Goal: Task Accomplishment & Management: Manage account settings

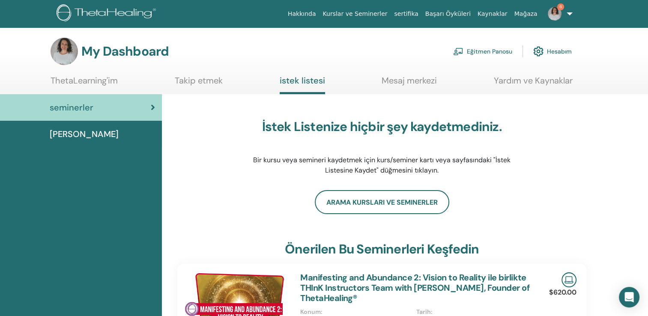
click at [482, 50] on link "Eğitmen Panosu" at bounding box center [482, 51] width 59 height 19
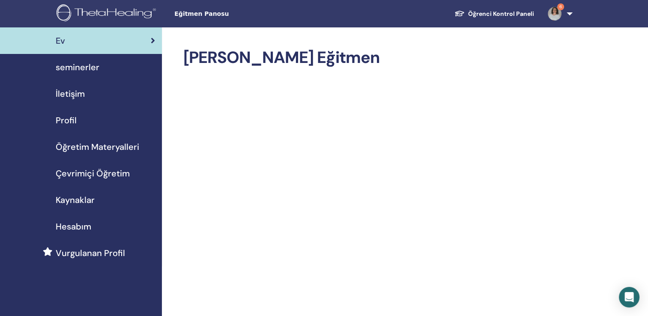
click at [75, 66] on span "seminerler" at bounding box center [78, 67] width 44 height 13
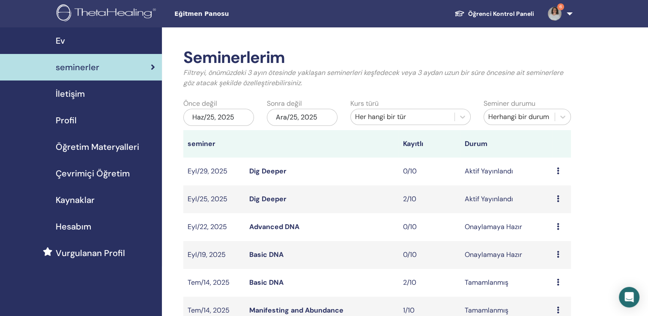
click at [264, 199] on link "Dig Deeper" at bounding box center [267, 199] width 37 height 9
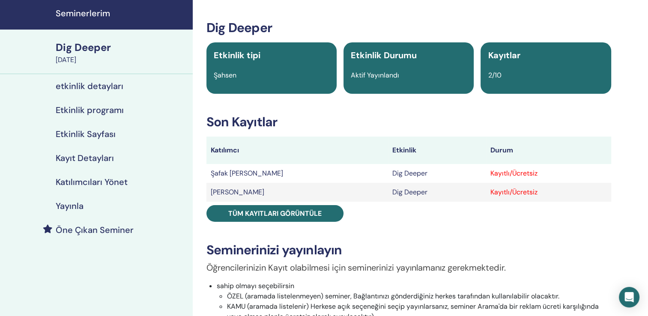
scroll to position [43, 0]
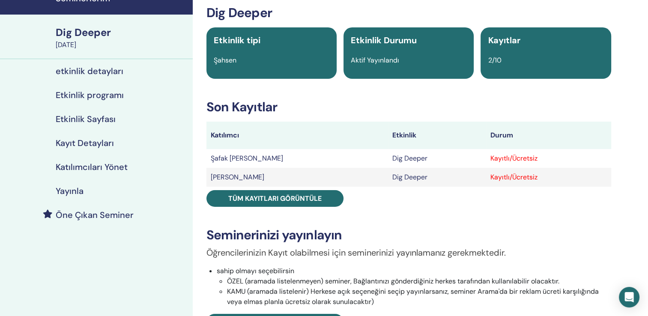
click at [103, 165] on h4 "Katılımcıları Yönet" at bounding box center [92, 167] width 72 height 10
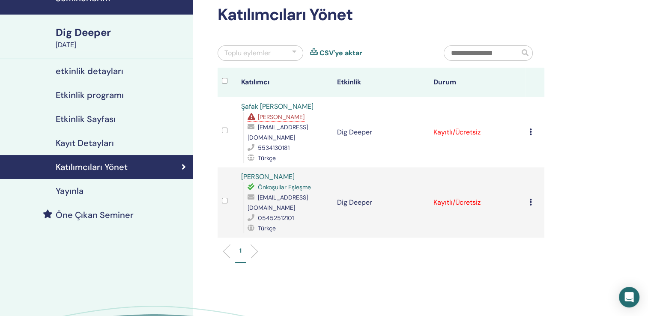
click at [531, 132] on icon at bounding box center [531, 132] width 3 height 7
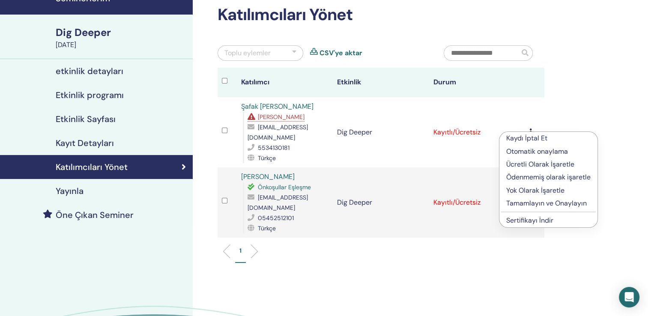
click at [530, 201] on p "Tamamlayın ve Onaylayın" at bounding box center [549, 203] width 84 height 10
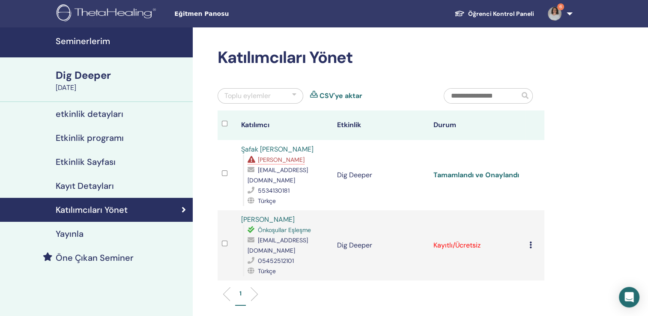
click at [505, 176] on link "Tamamlandı ve Onaylandı" at bounding box center [476, 175] width 86 height 9
click at [531, 242] on icon at bounding box center [531, 245] width 3 height 7
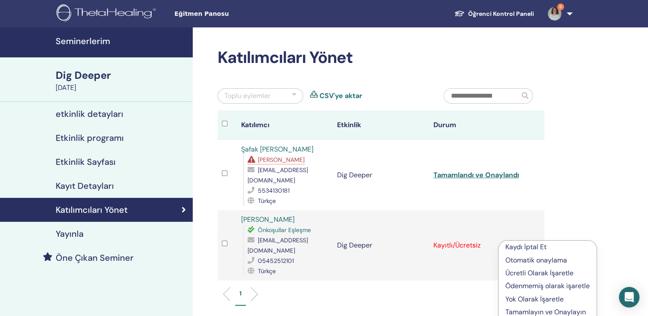
click at [525, 310] on p "Tamamlayın ve Onaylayın" at bounding box center [548, 312] width 84 height 10
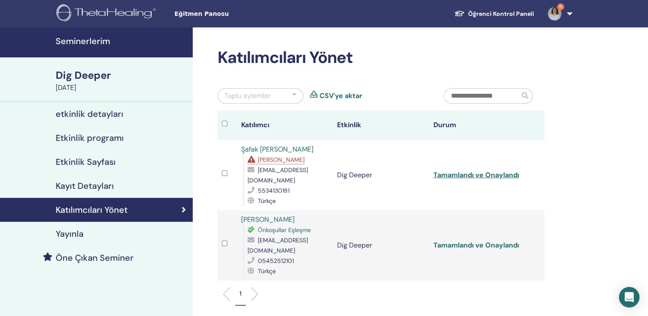
click at [477, 241] on link "Tamamlandı ve Onaylandı" at bounding box center [476, 245] width 86 height 9
